Goal: Information Seeking & Learning: Learn about a topic

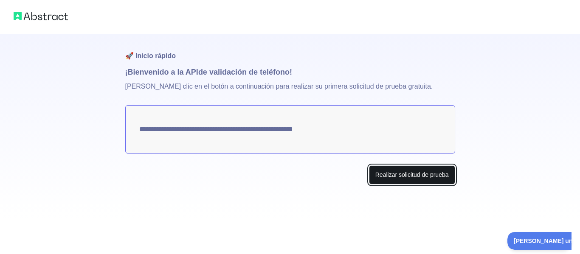
click at [435, 172] on font "Realizar solicitud de prueba" at bounding box center [412, 175] width 73 height 7
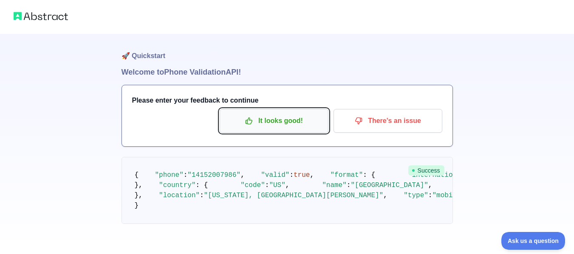
click at [294, 120] on p "It looks good!" at bounding box center [274, 121] width 96 height 14
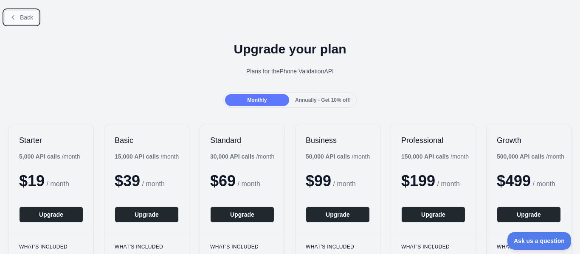
click at [20, 18] on span "Back" at bounding box center [26, 17] width 13 height 7
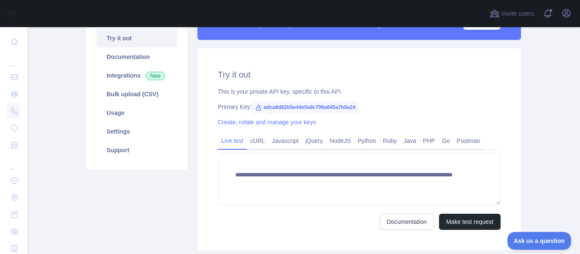
scroll to position [22, 0]
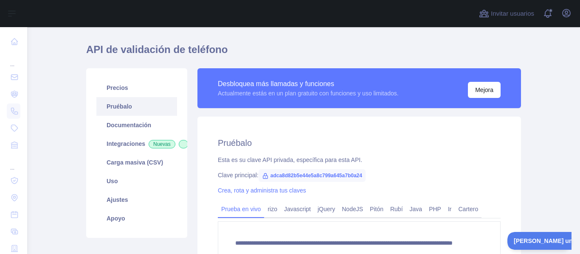
click at [427, 39] on div "**********" at bounding box center [303, 178] width 435 height 305
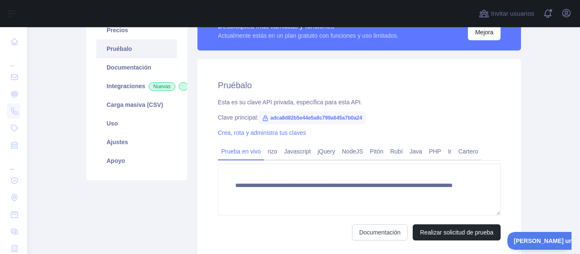
scroll to position [64, 0]
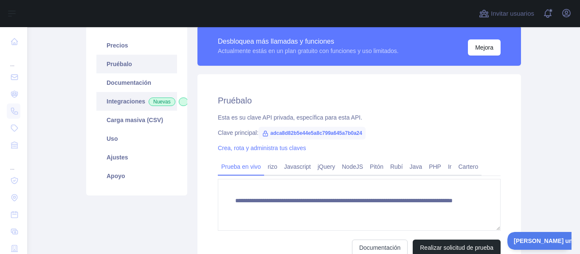
click at [136, 98] on font "Integraciones" at bounding box center [126, 101] width 39 height 7
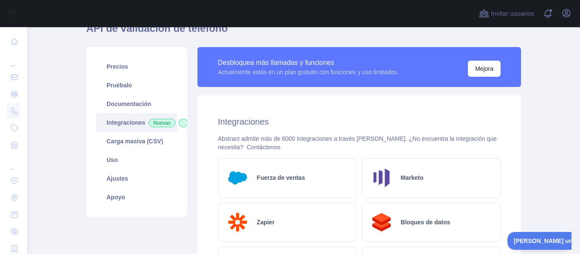
scroll to position [42, 0]
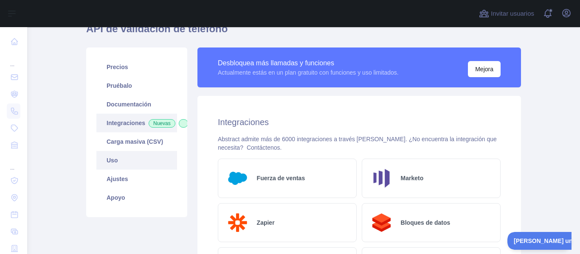
click at [110, 170] on link "Uso" at bounding box center [136, 160] width 81 height 19
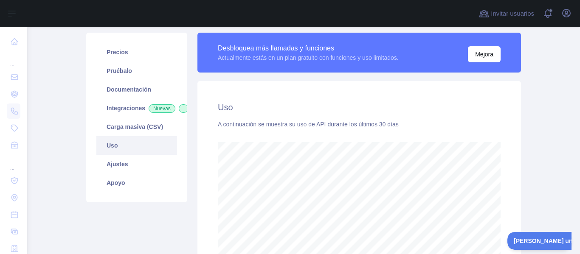
scroll to position [42, 0]
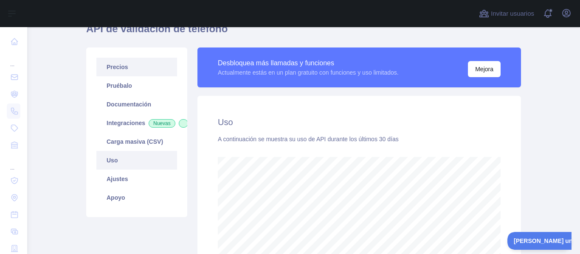
click at [124, 75] on link "Precios" at bounding box center [136, 67] width 81 height 19
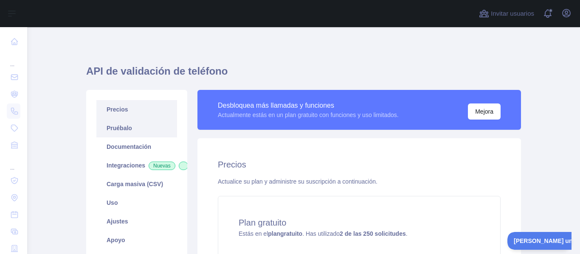
click at [127, 133] on link "Pruébalo" at bounding box center [136, 128] width 81 height 19
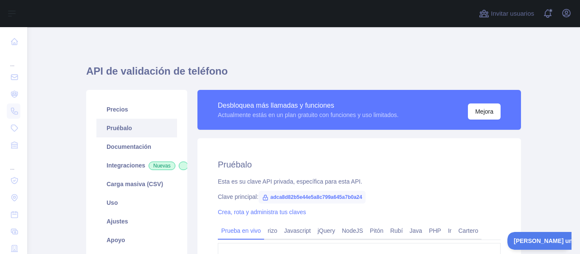
scroll to position [42, 0]
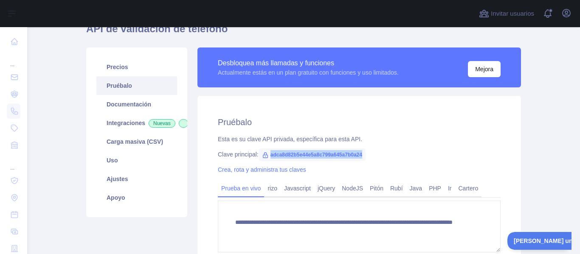
drag, startPoint x: 363, startPoint y: 155, endPoint x: 264, endPoint y: 159, distance: 98.6
click at [264, 159] on span "adca8d82b5e44e5a8c799a645a7b0a24" at bounding box center [312, 155] width 107 height 13
copy font "adca8d82b5e44e5a8c799a645a7b0a24"
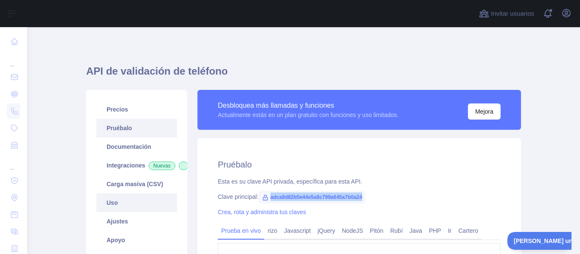
click at [115, 208] on link "Uso" at bounding box center [136, 203] width 81 height 19
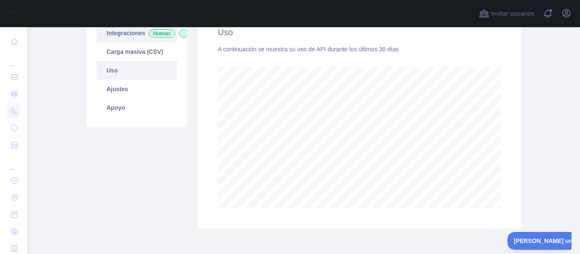
scroll to position [85, 0]
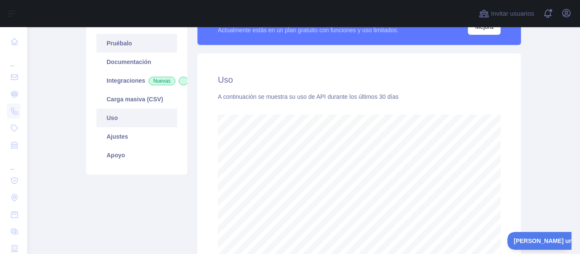
click at [133, 48] on link "Pruébalo" at bounding box center [136, 43] width 81 height 19
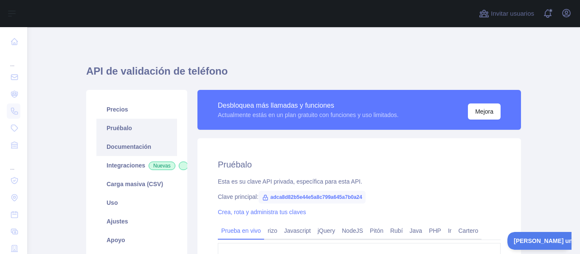
click at [139, 152] on link "Documentación" at bounding box center [136, 147] width 81 height 19
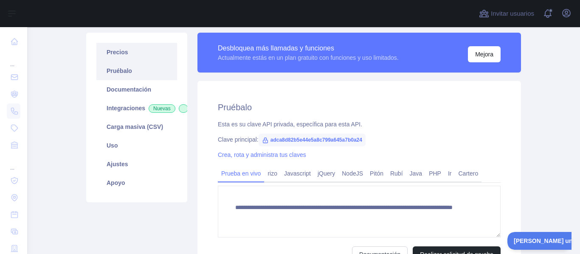
scroll to position [42, 0]
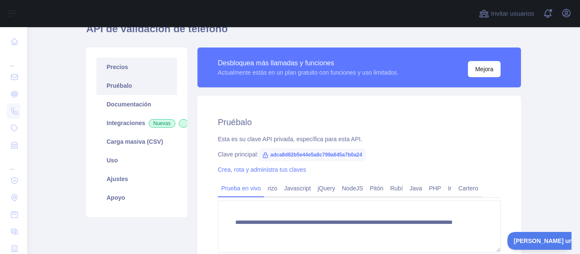
click at [114, 71] on link "Precios" at bounding box center [136, 67] width 81 height 19
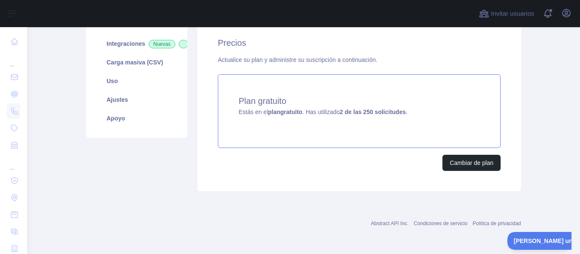
scroll to position [37, 0]
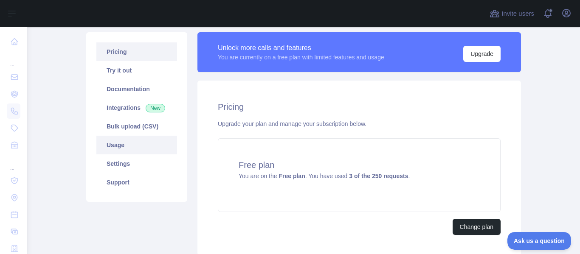
scroll to position [42, 0]
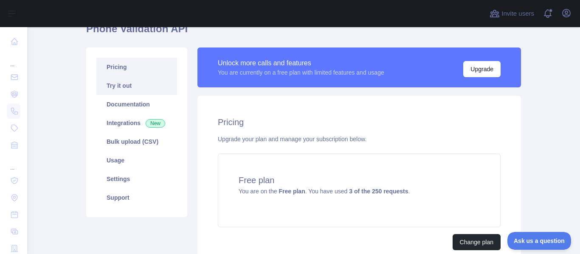
click at [120, 87] on link "Try it out" at bounding box center [136, 85] width 81 height 19
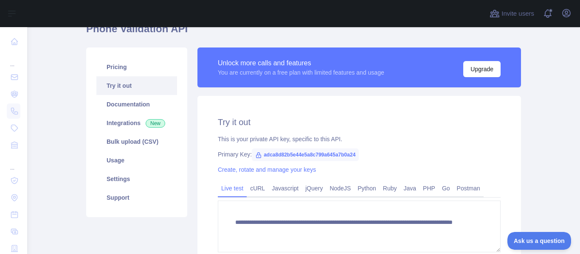
scroll to position [85, 0]
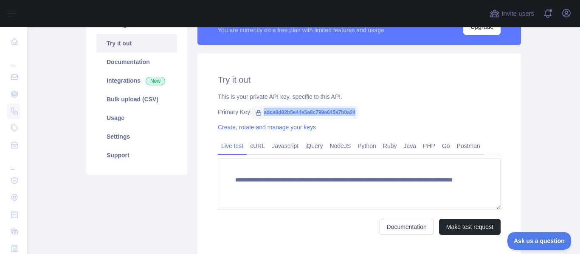
drag, startPoint x: 353, startPoint y: 112, endPoint x: 257, endPoint y: 115, distance: 95.6
click at [257, 115] on span "adca8d82b5e44e5a8c799a645a7b0a24" at bounding box center [305, 112] width 107 height 13
copy span "adca8d82b5e44e5a8c799a645a7b0a24"
